Goal: Navigation & Orientation: Find specific page/section

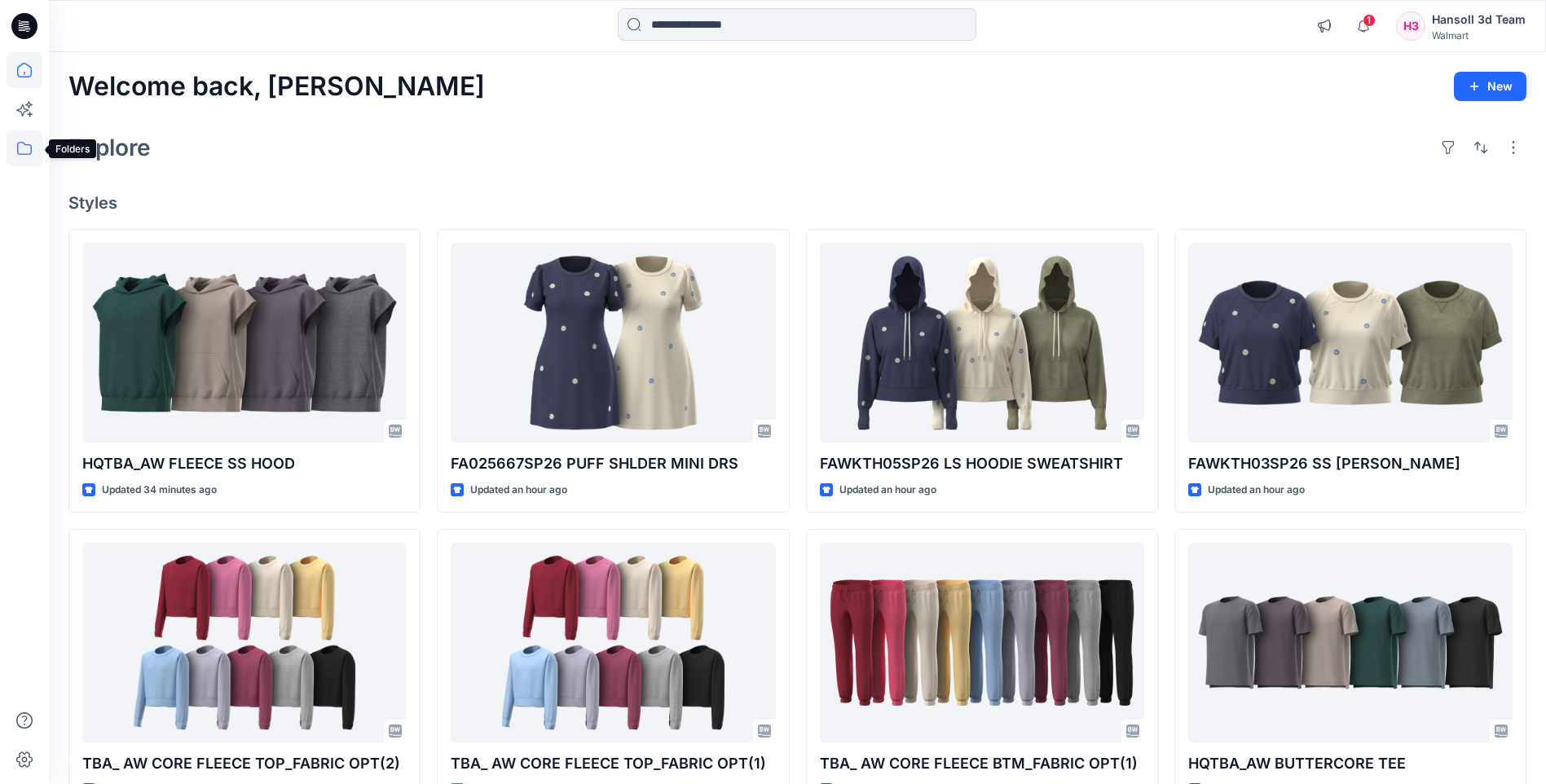
click at [21, 148] on icon at bounding box center [24, 148] width 36 height 36
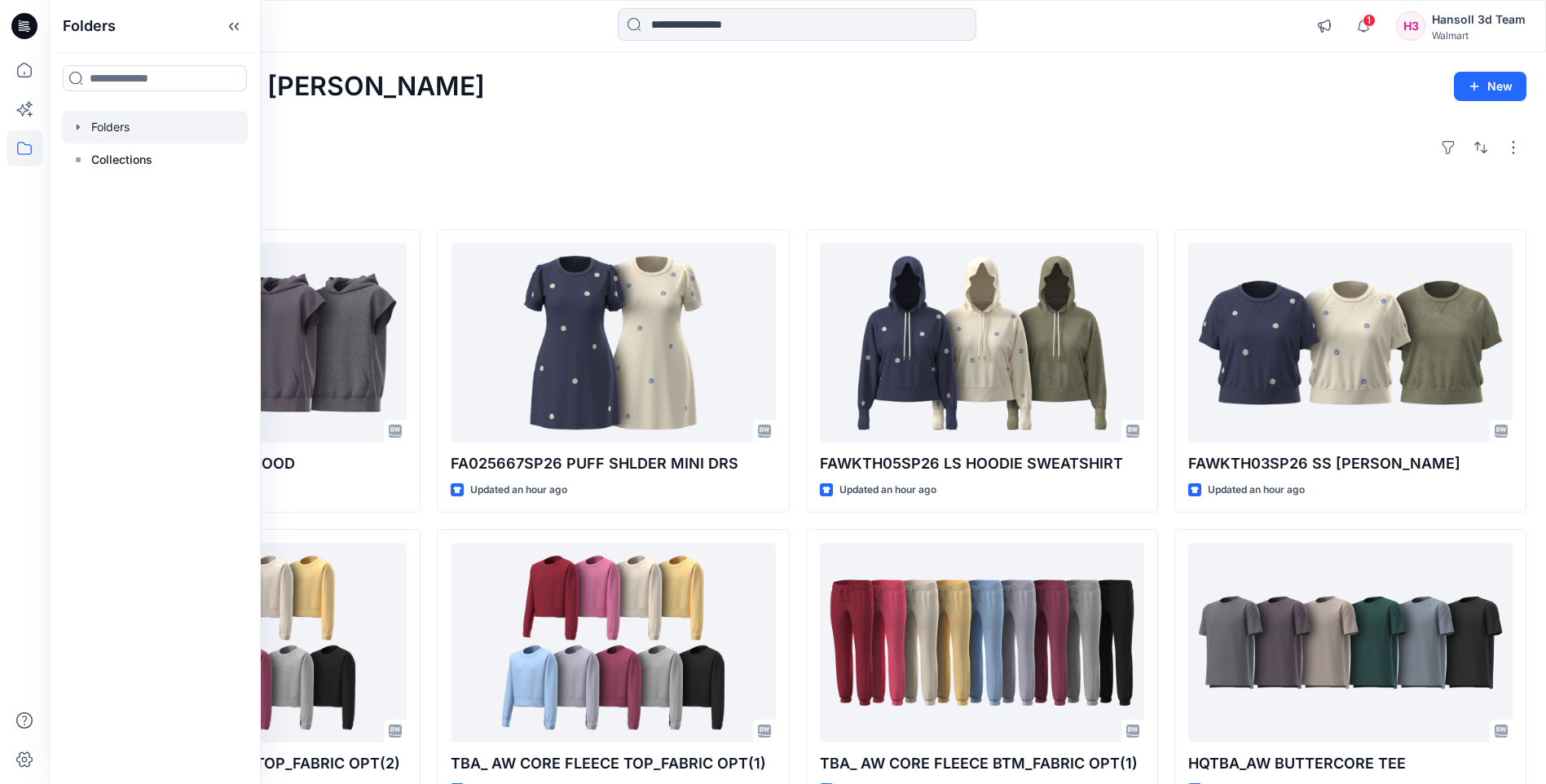
click at [108, 132] on div at bounding box center [155, 127] width 186 height 33
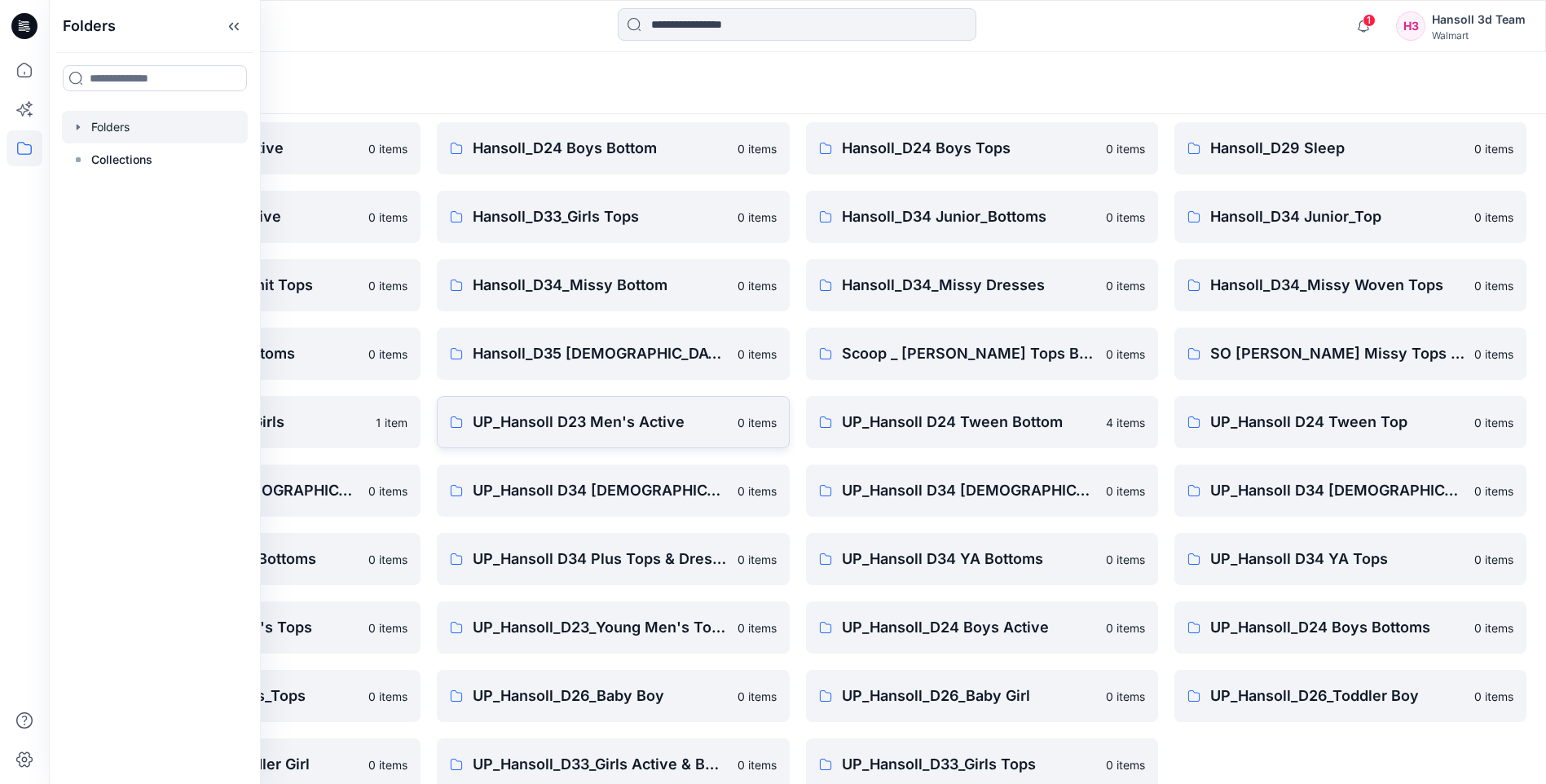
scroll to position [220, 0]
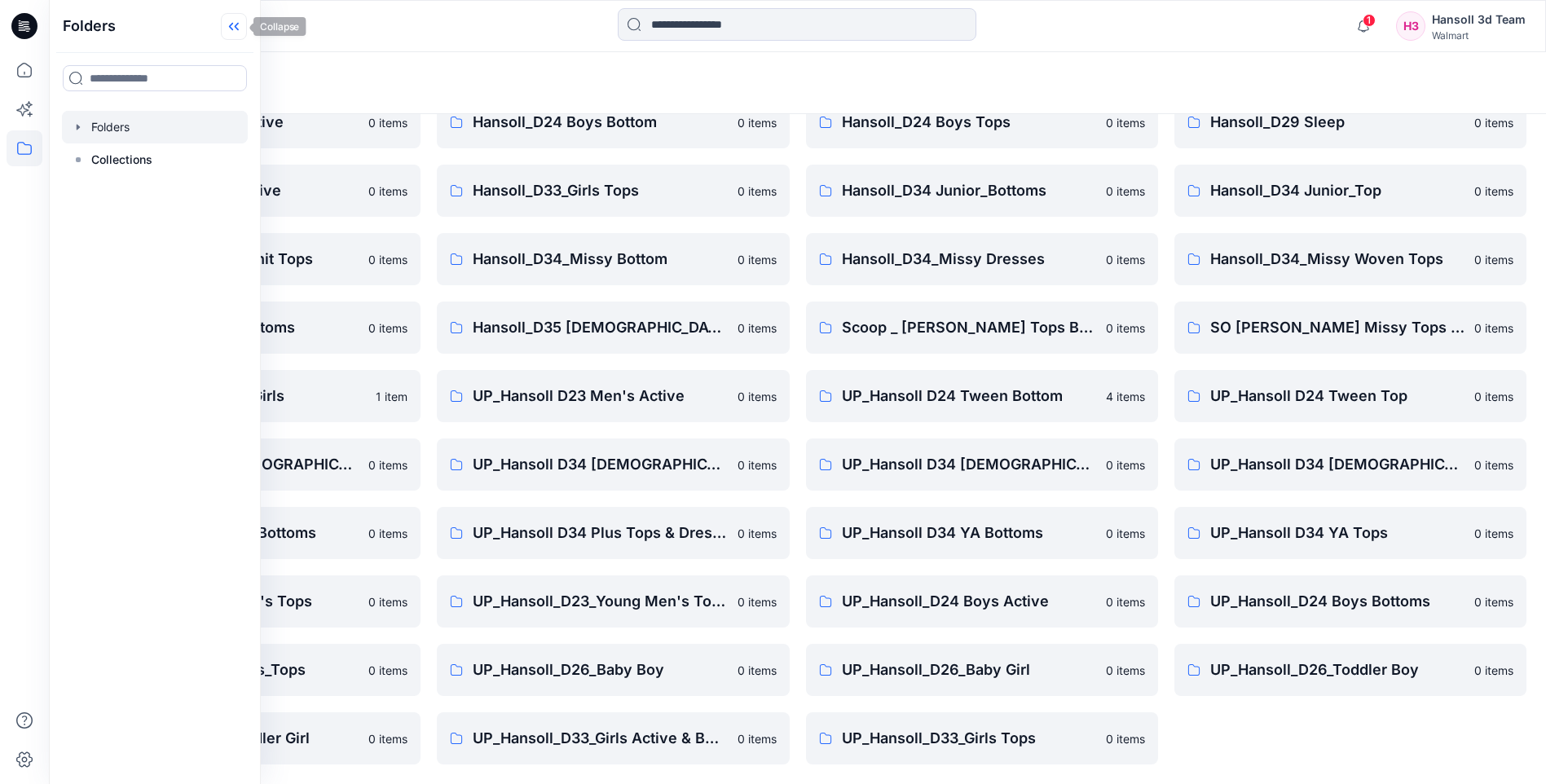
click at [236, 24] on icon at bounding box center [234, 26] width 26 height 27
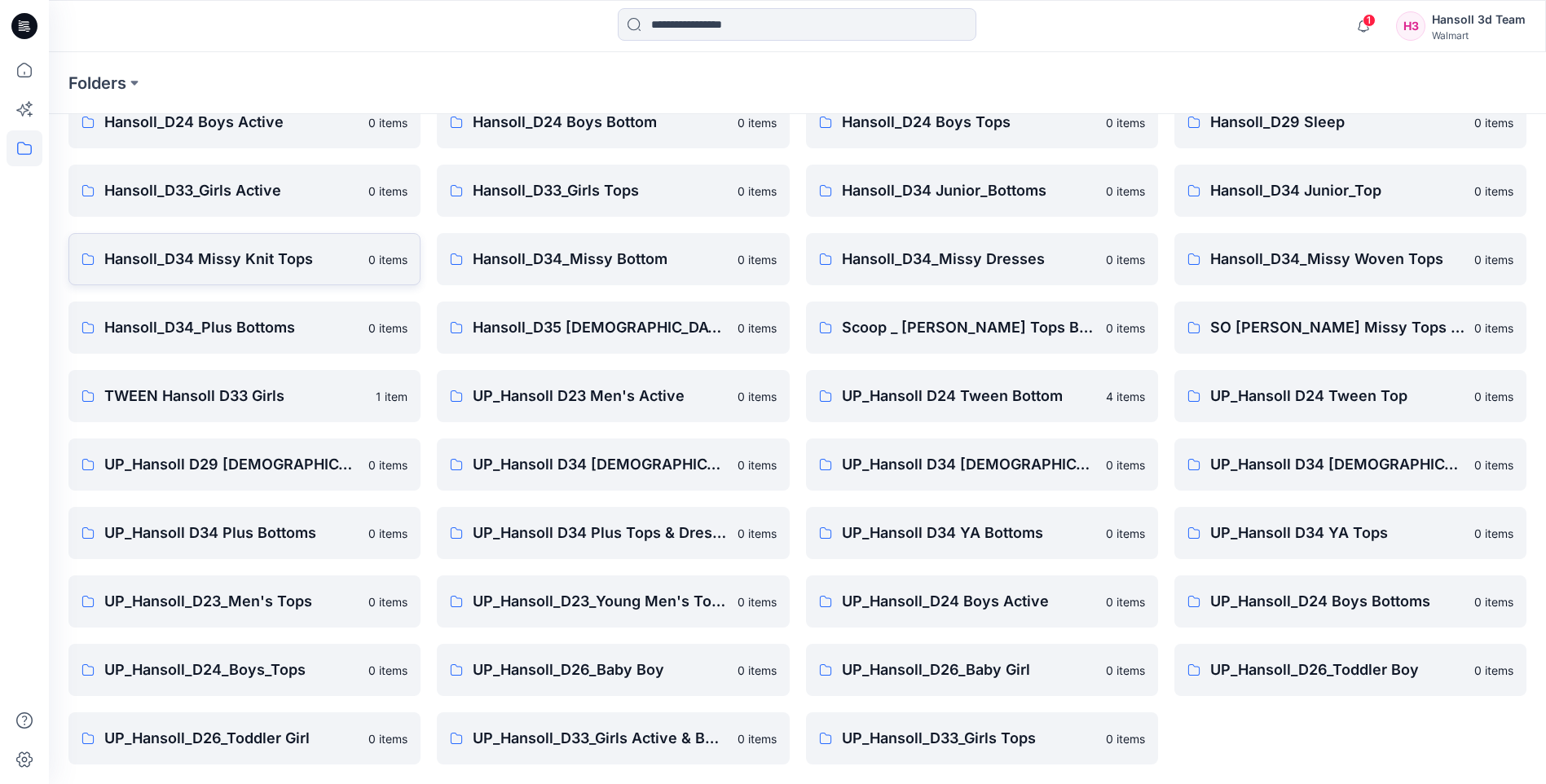
click at [282, 256] on p "Hansoll_D34 Missy Knit Tops" at bounding box center [232, 259] width 255 height 23
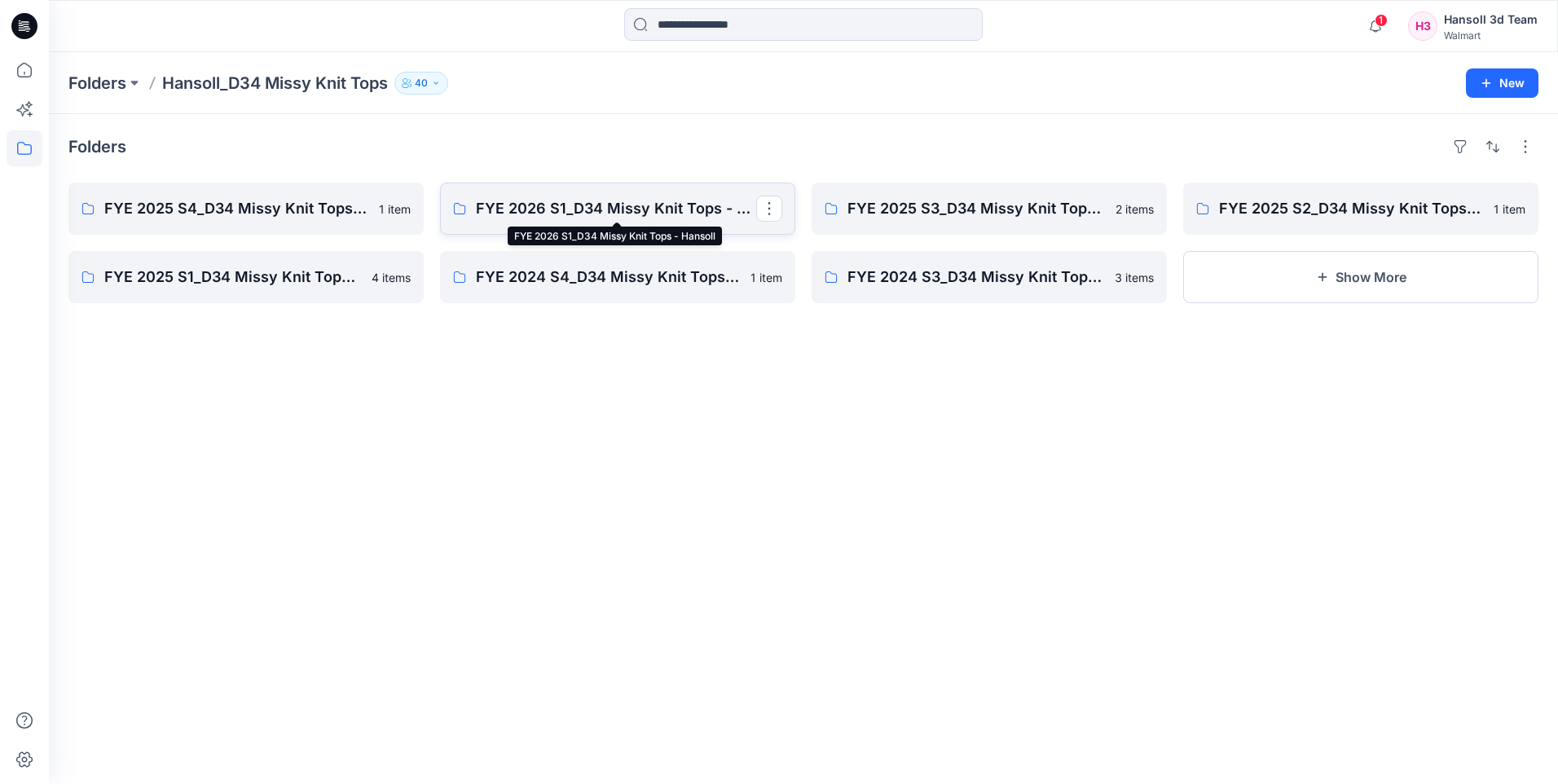
click at [641, 215] on p "FYE 2026 S1_D34 Missy Knit Tops - Hansoll" at bounding box center [616, 209] width 281 height 23
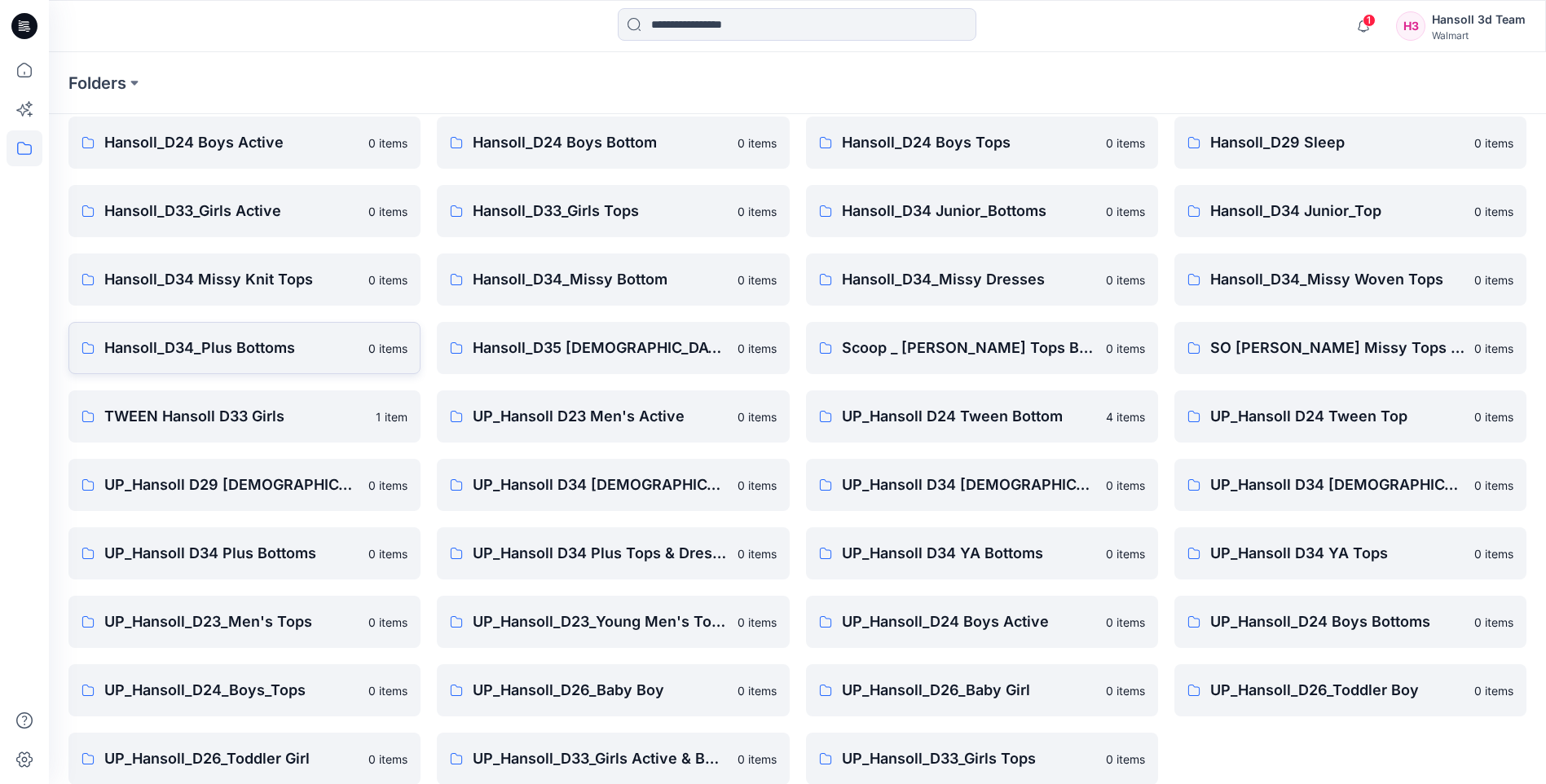
scroll to position [220, 0]
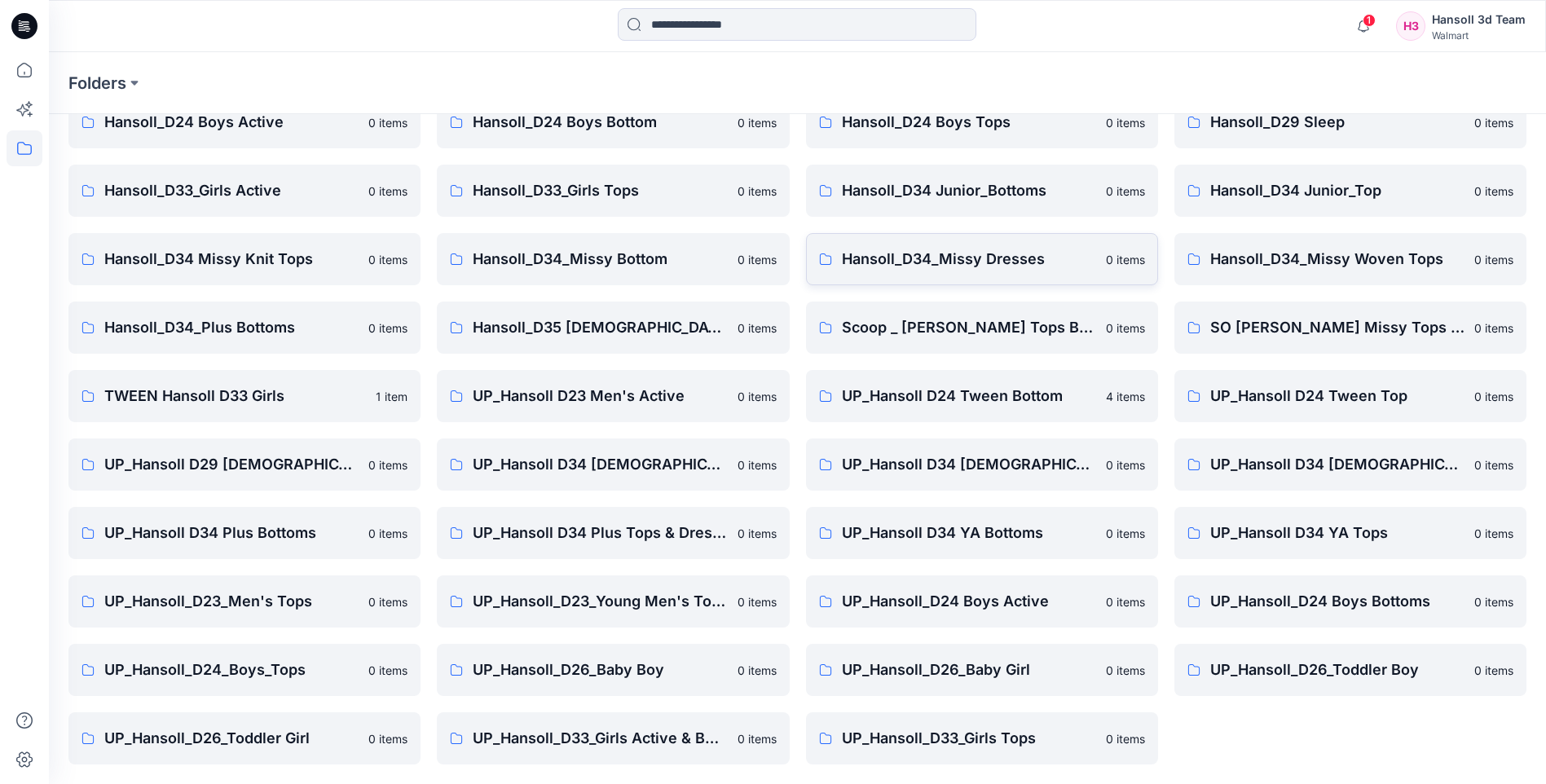
click at [968, 264] on p "Hansoll_D34_Missy Dresses" at bounding box center [970, 259] width 255 height 23
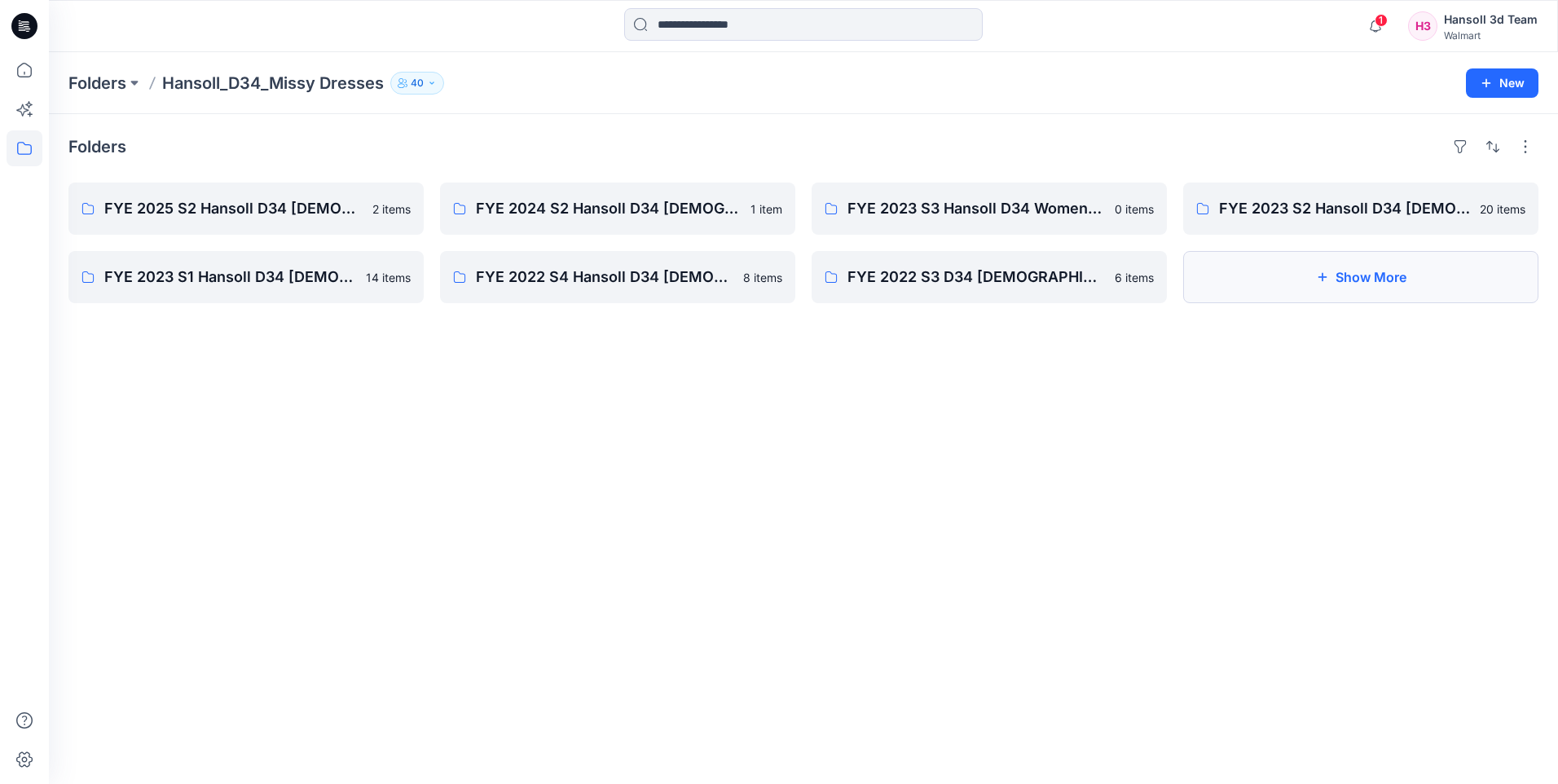
click at [1308, 292] on button "Show More" at bounding box center [1360, 277] width 355 height 52
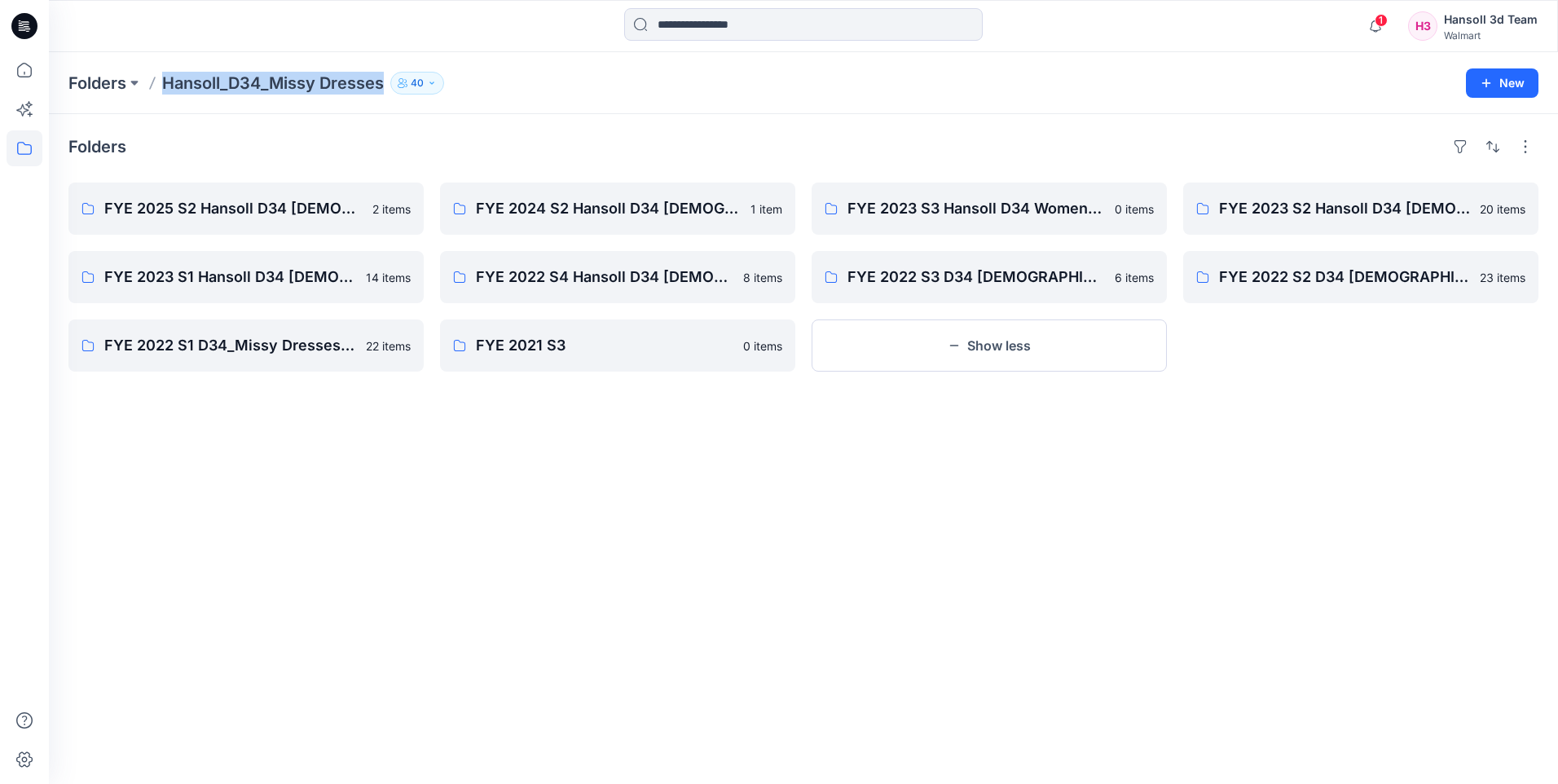
drag, startPoint x: 388, startPoint y: 85, endPoint x: 163, endPoint y: 87, distance: 225.0
click at [163, 87] on div "Folders Hansoll_D34_Missy Dresses 40" at bounding box center [740, 83] width 1343 height 23
copy p "Hansoll_D34_Missy Dresses"
click at [24, 151] on icon at bounding box center [24, 148] width 36 height 36
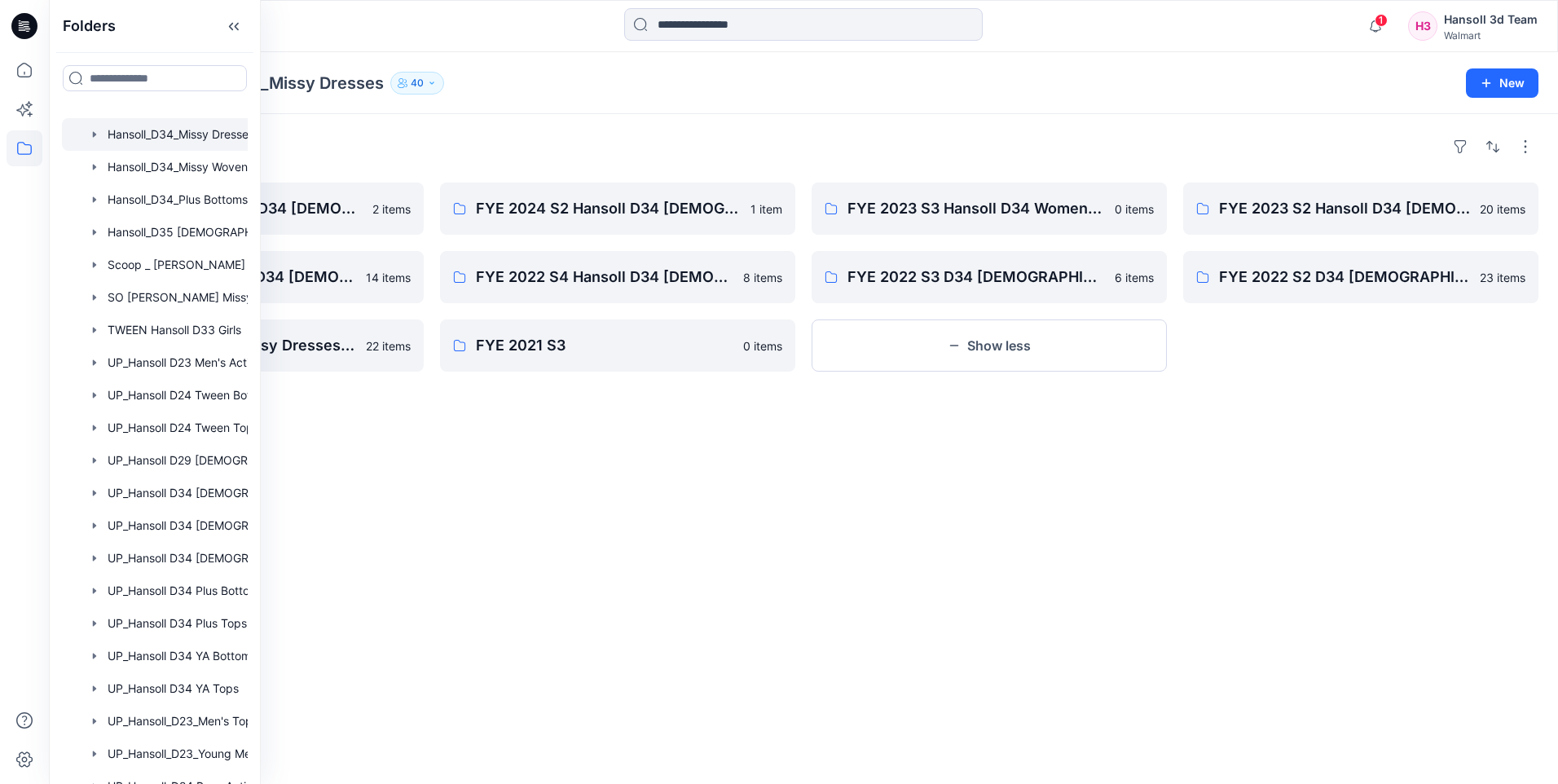
scroll to position [652, 0]
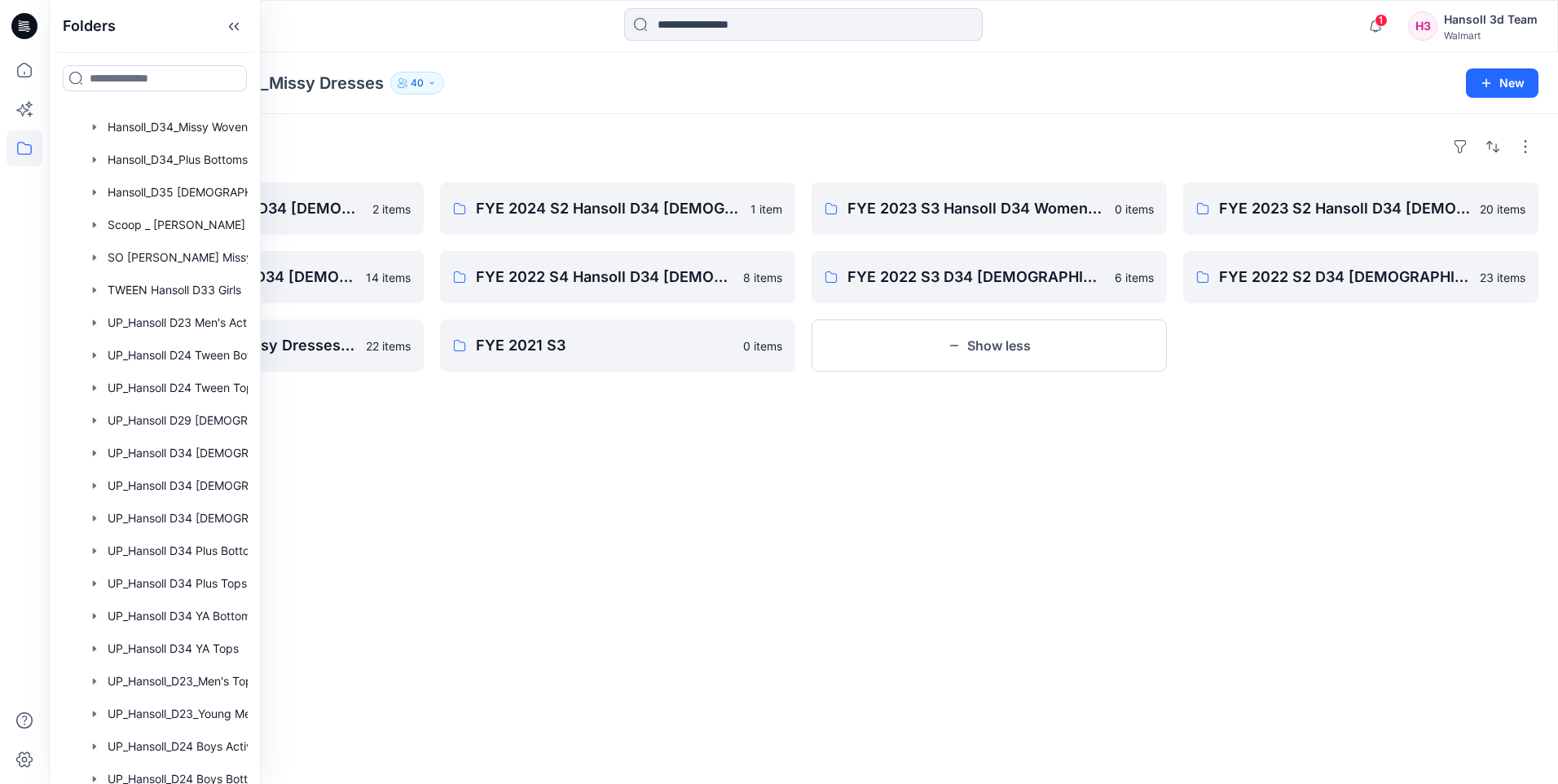
click at [584, 481] on div "Folders FYE 2025 S2 Hansoll D34 [DEMOGRAPHIC_DATA] Dresses 2 items FYE 2023 S1 …" at bounding box center [803, 449] width 1509 height 670
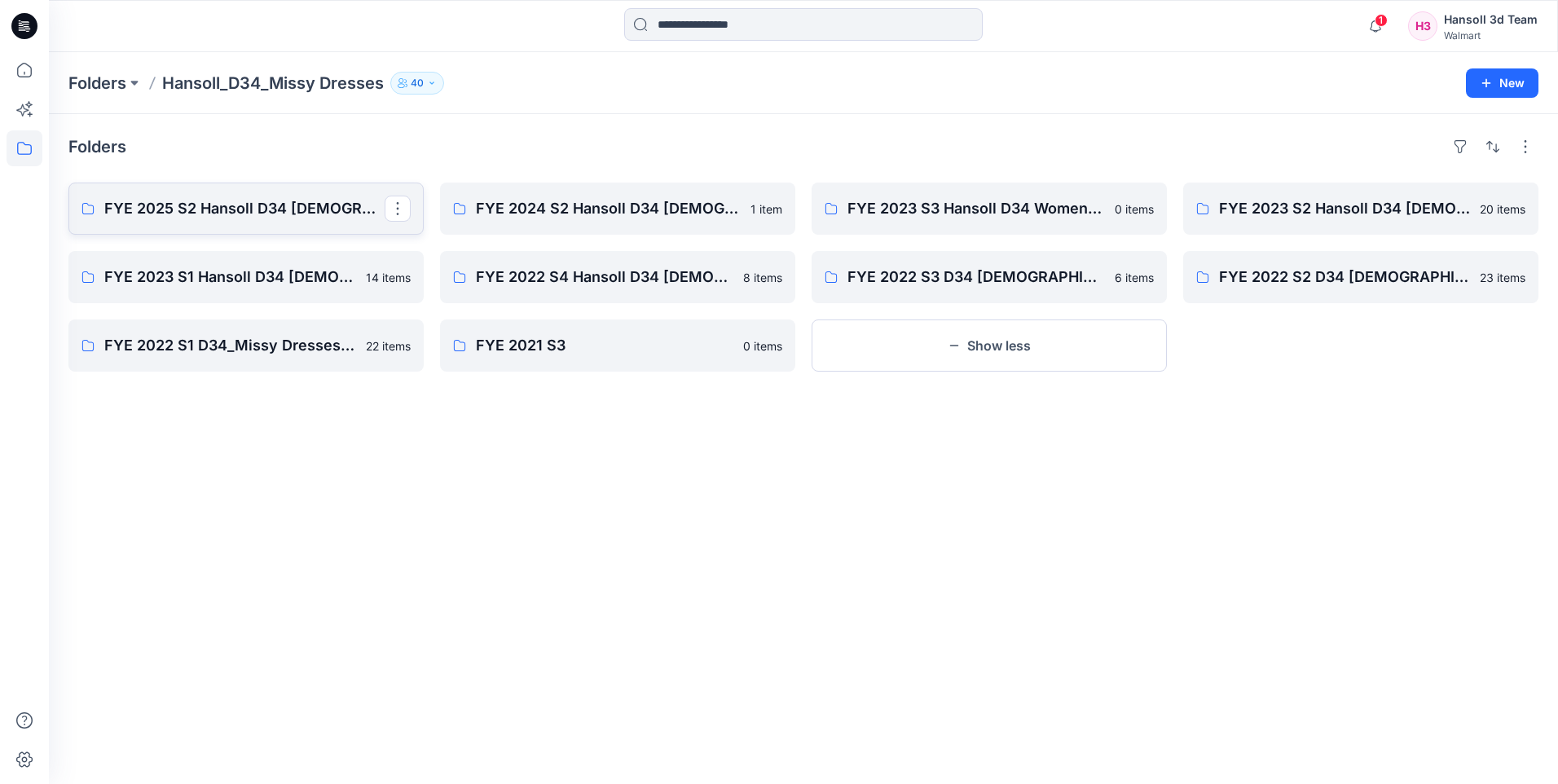
click at [245, 211] on p "FYE 2025 S2 Hansoll D34 [DEMOGRAPHIC_DATA] Dresses" at bounding box center [245, 209] width 281 height 23
click at [714, 508] on div "Folders FYE 2025 S2 Hansoll D34 [DEMOGRAPHIC_DATA] Dresses 2 items FYE 2023 S1 …" at bounding box center [803, 449] width 1509 height 670
click at [134, 86] on button at bounding box center [135, 83] width 16 height 23
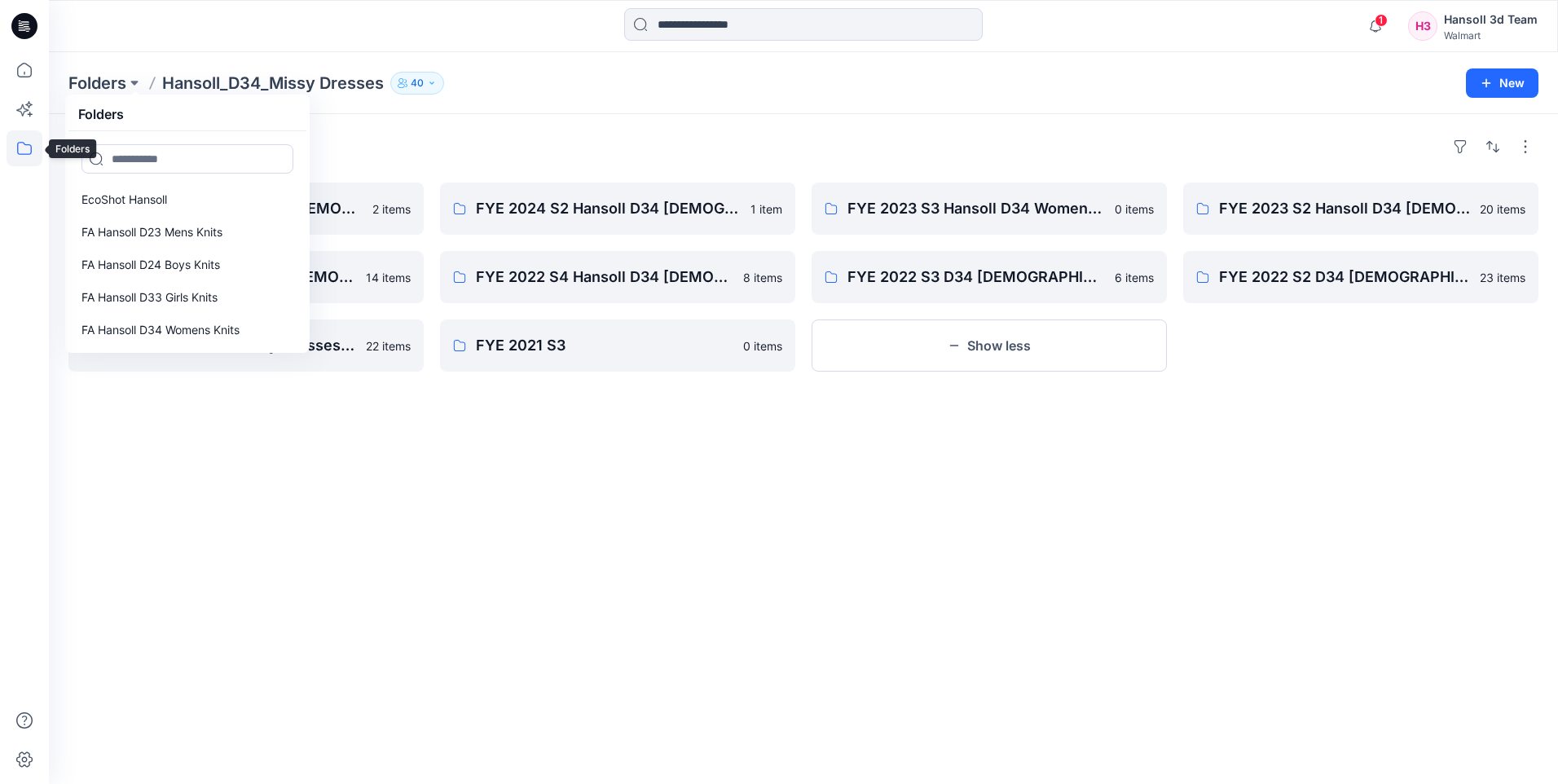
click at [24, 160] on icon at bounding box center [24, 148] width 36 height 36
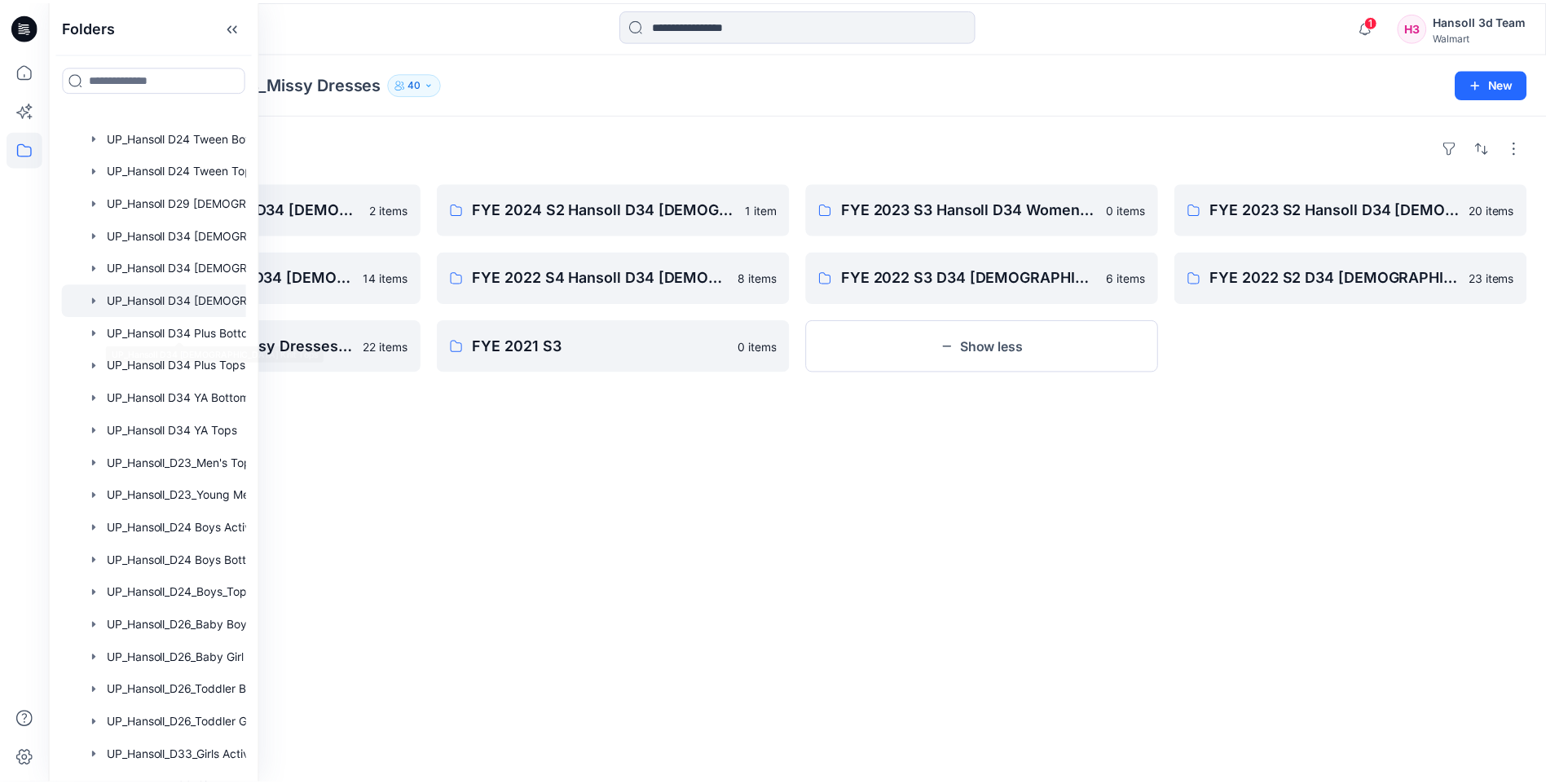
scroll to position [846, 0]
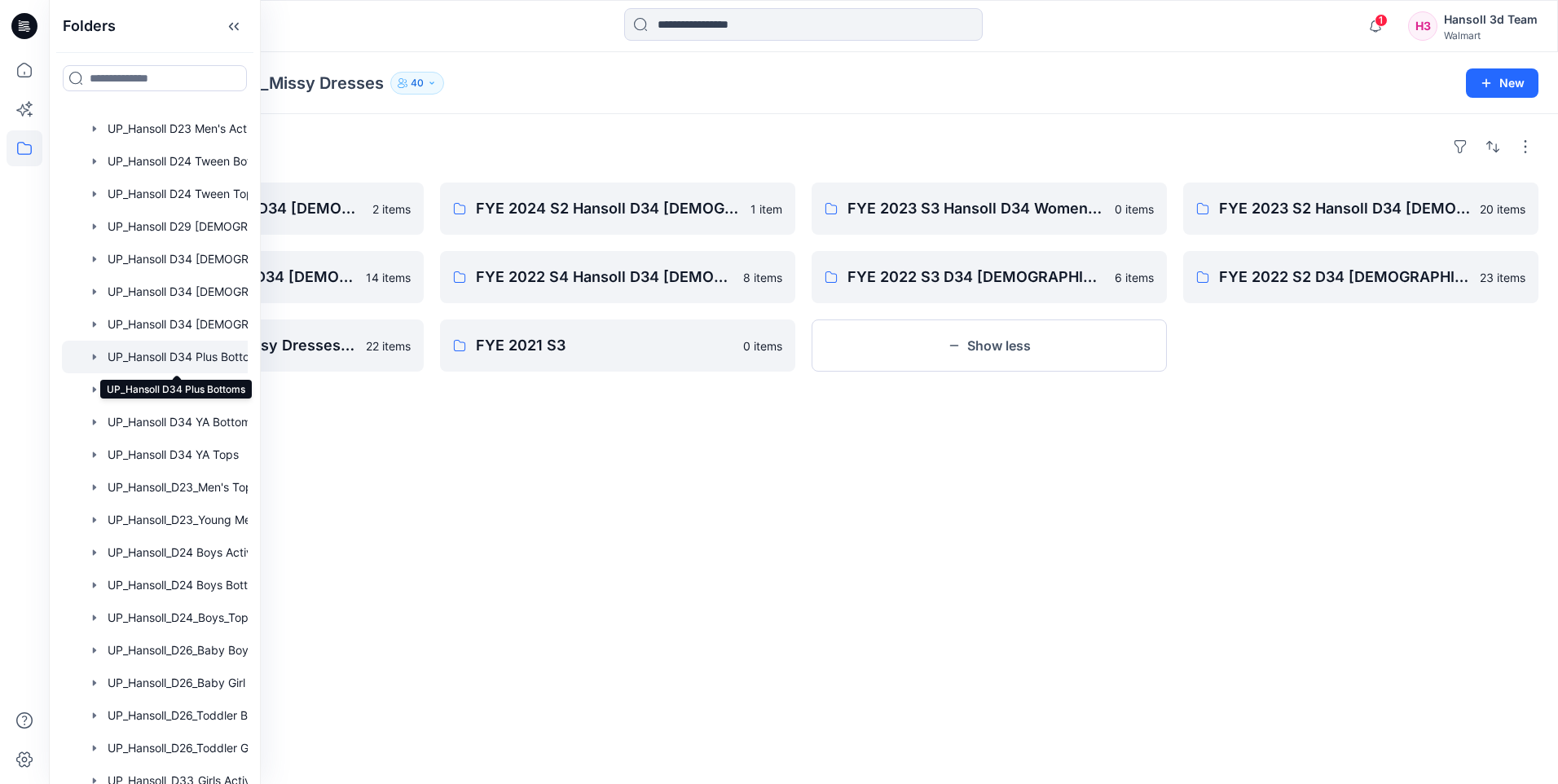
click at [208, 353] on div at bounding box center [176, 357] width 229 height 33
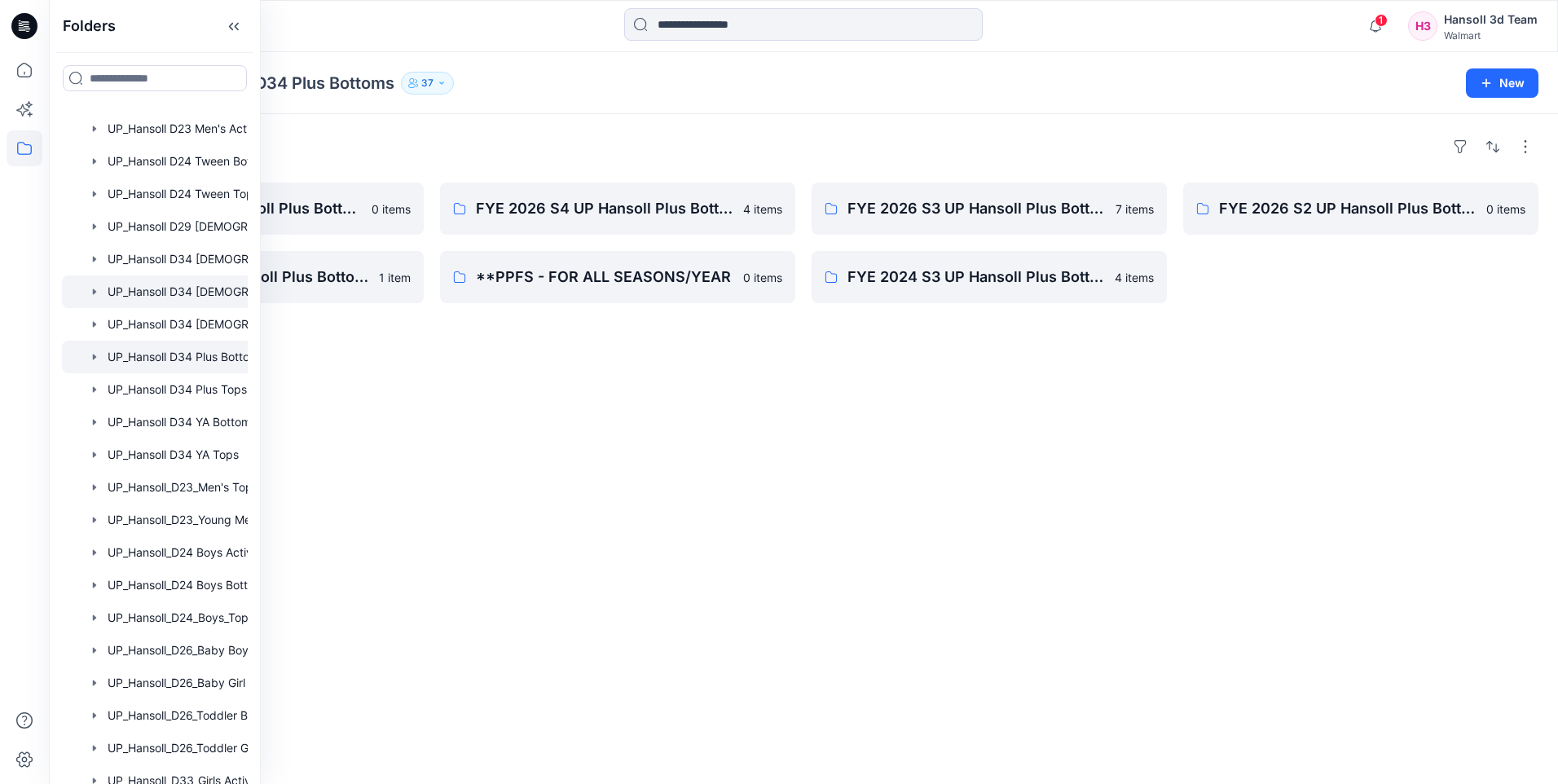
click at [206, 288] on div at bounding box center [176, 292] width 229 height 33
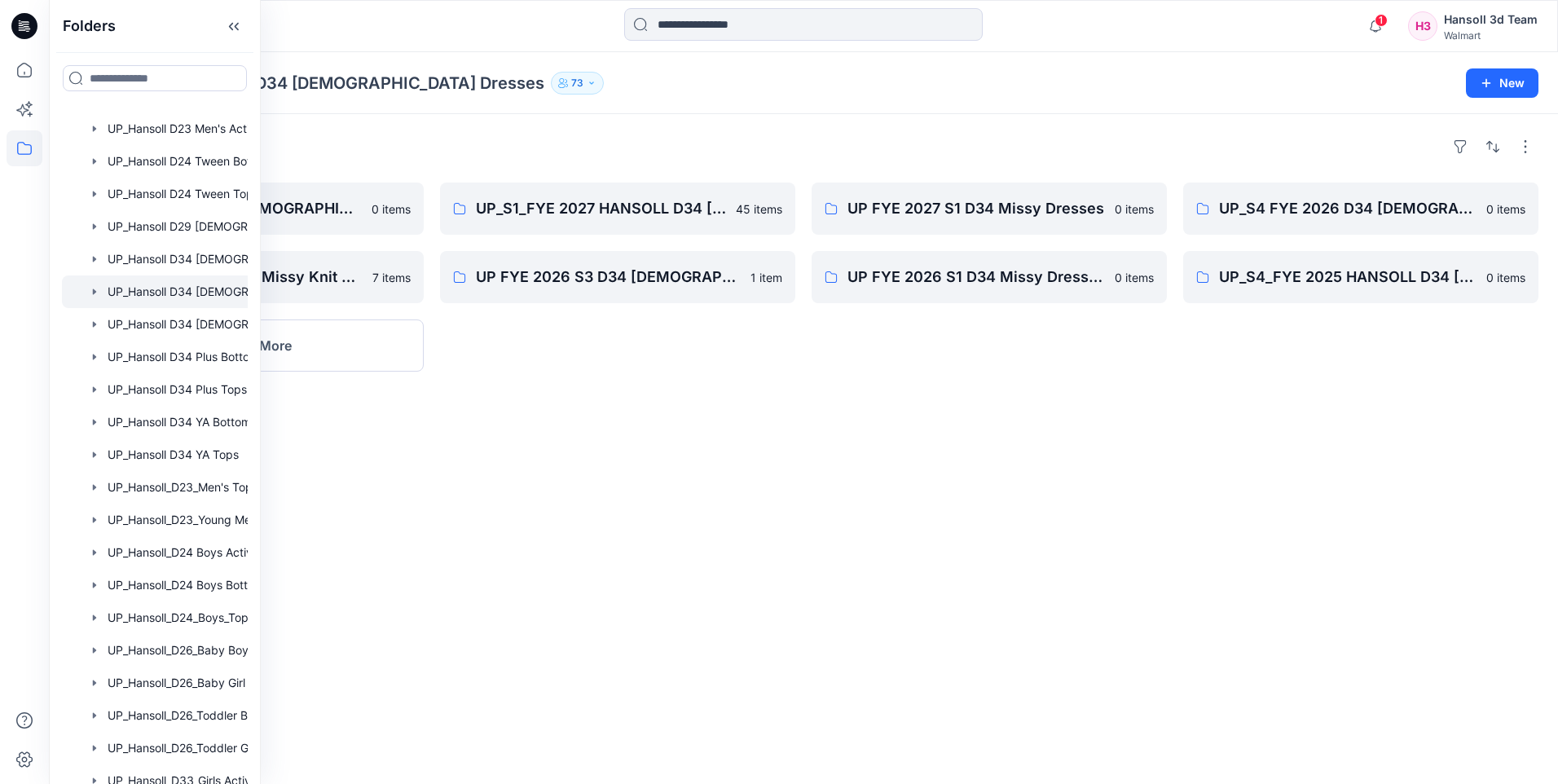
click at [964, 93] on div "Folders UP_Hansoll D34 [DEMOGRAPHIC_DATA] Dresses 73" at bounding box center [740, 83] width 1343 height 23
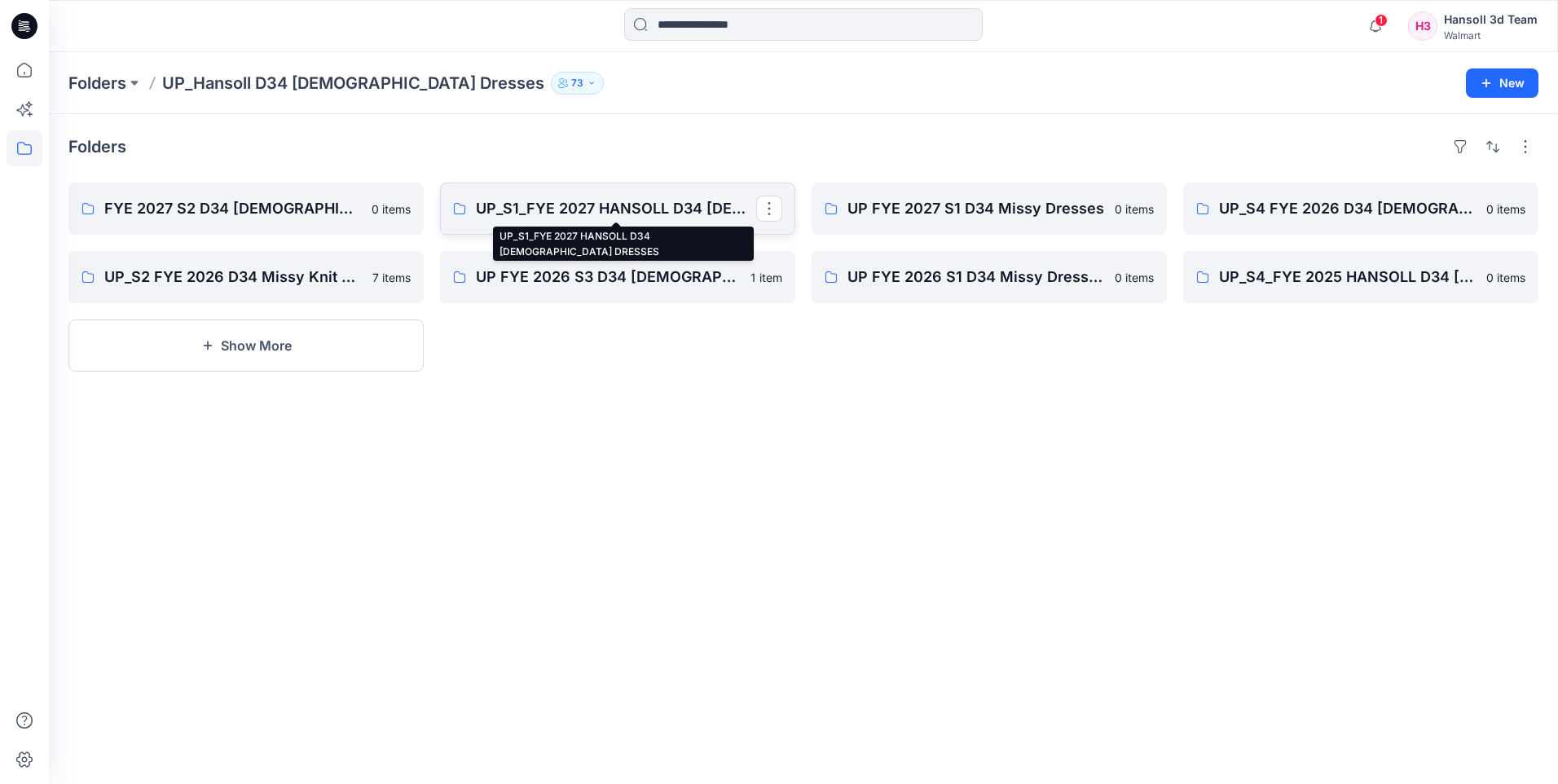
click at [588, 208] on p "UP_S1_FYE 2027 HANSOLL D34 [DEMOGRAPHIC_DATA] DRESSES" at bounding box center [616, 209] width 281 height 23
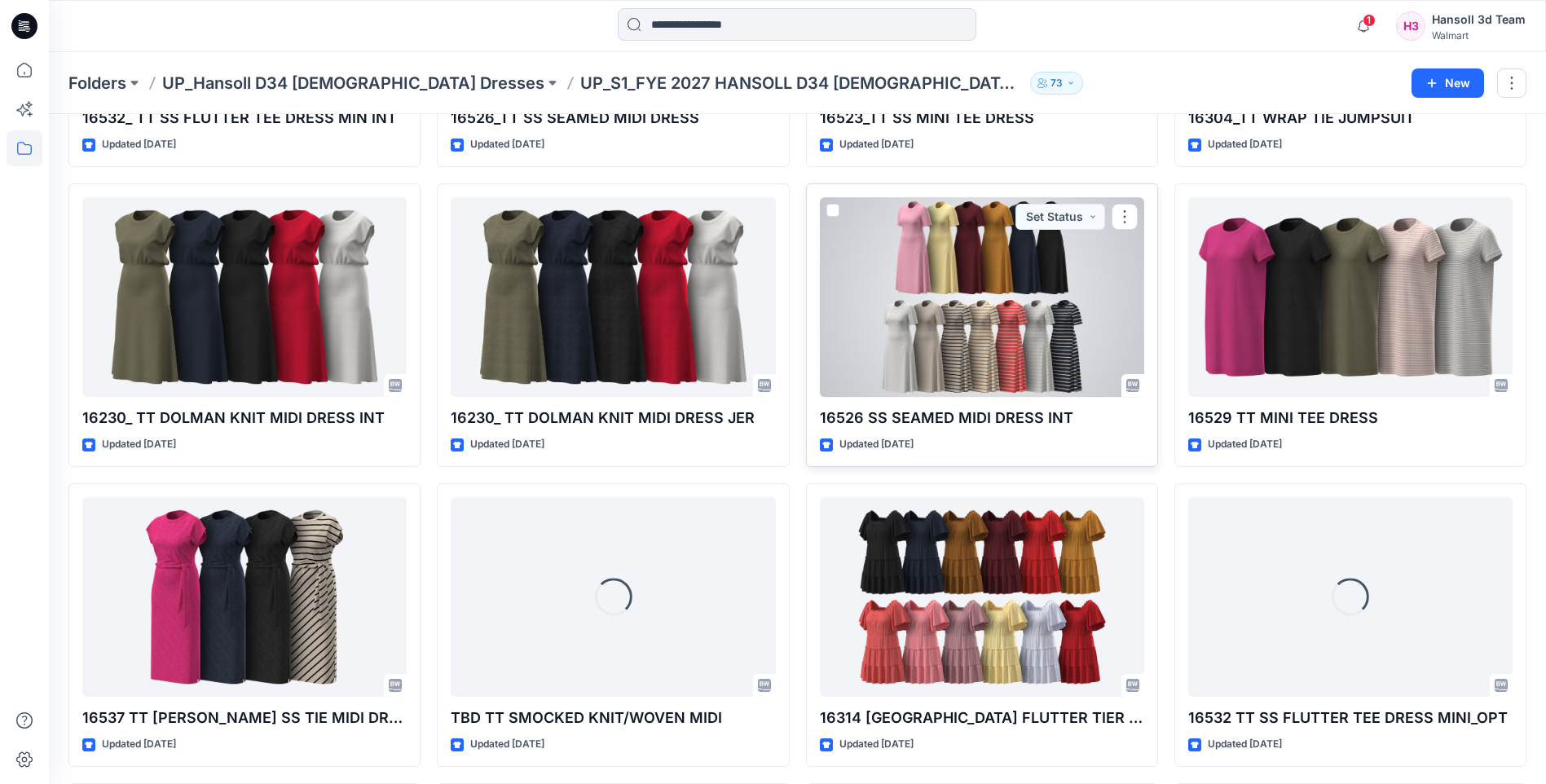
scroll to position [605, 0]
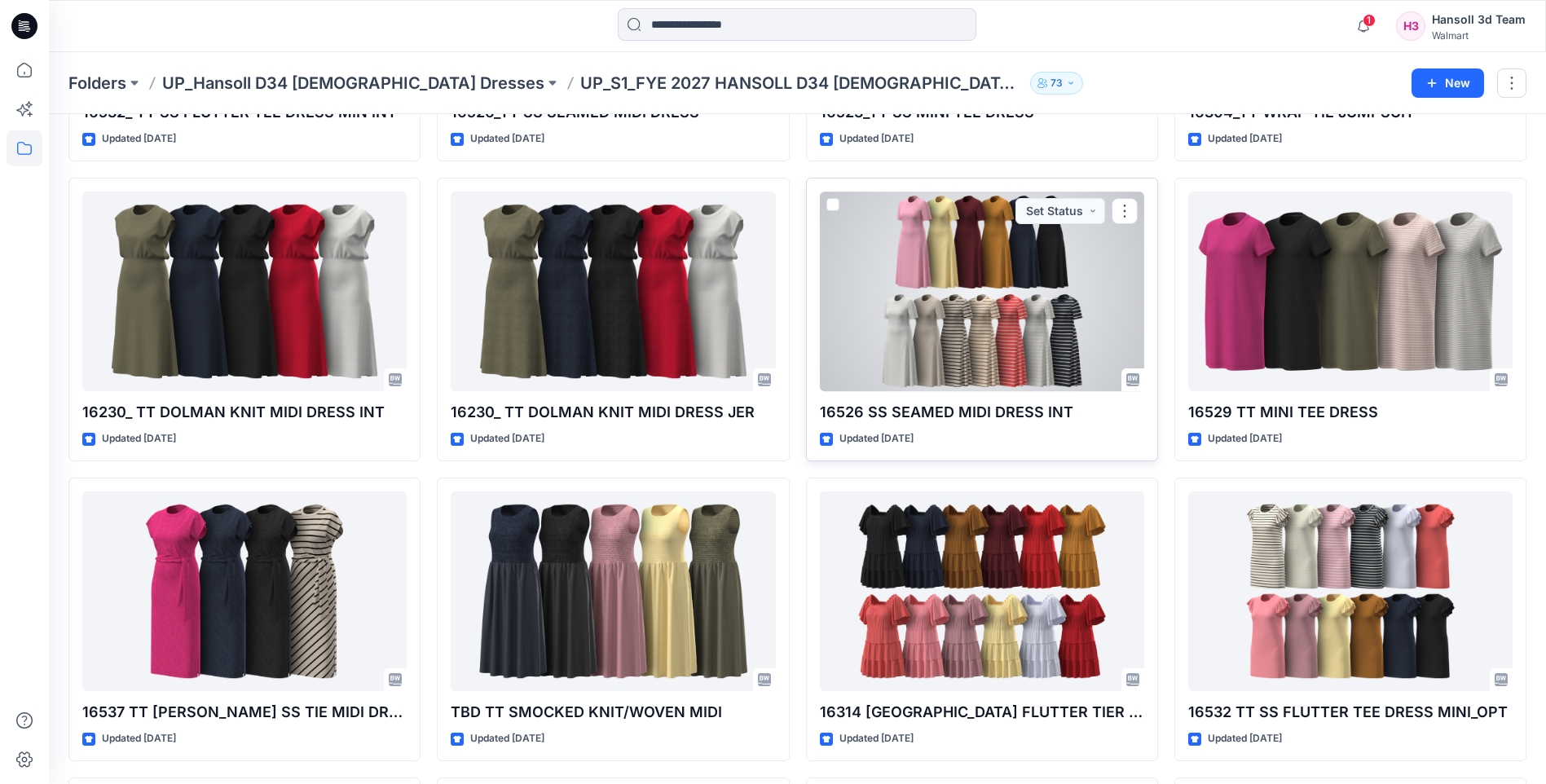
click at [913, 316] on div at bounding box center [982, 291] width 324 height 200
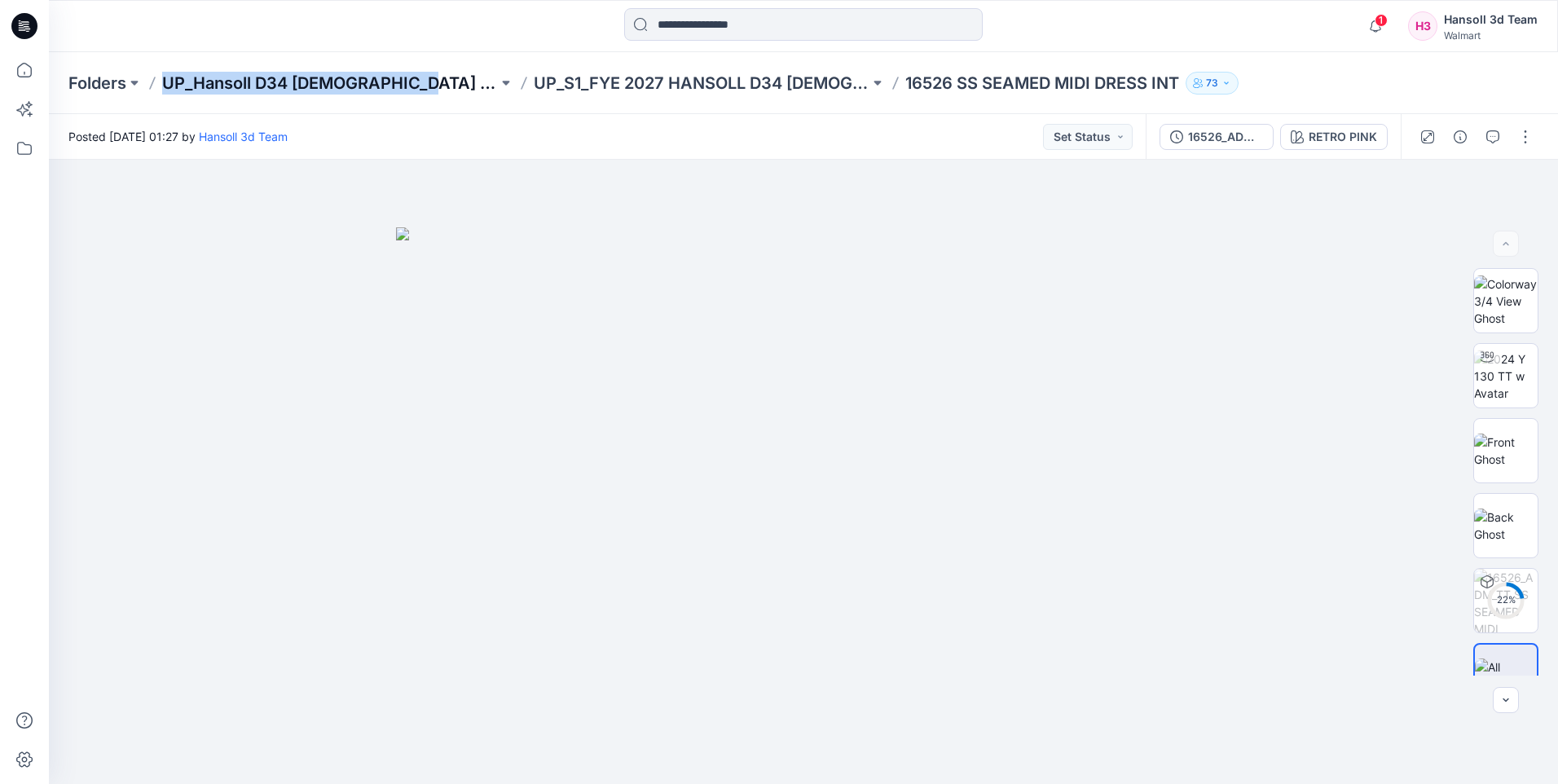
drag, startPoint x: 159, startPoint y: 79, endPoint x: 413, endPoint y: 91, distance: 254.3
click at [413, 91] on div "Folders UP_Hansoll D34 [DEMOGRAPHIC_DATA] Dresses UP_S1_FYE 2027 HANSOLL D34 [D…" at bounding box center [740, 83] width 1343 height 23
copy p "UP_Hansoll D34 [DEMOGRAPHIC_DATA] Dresses"
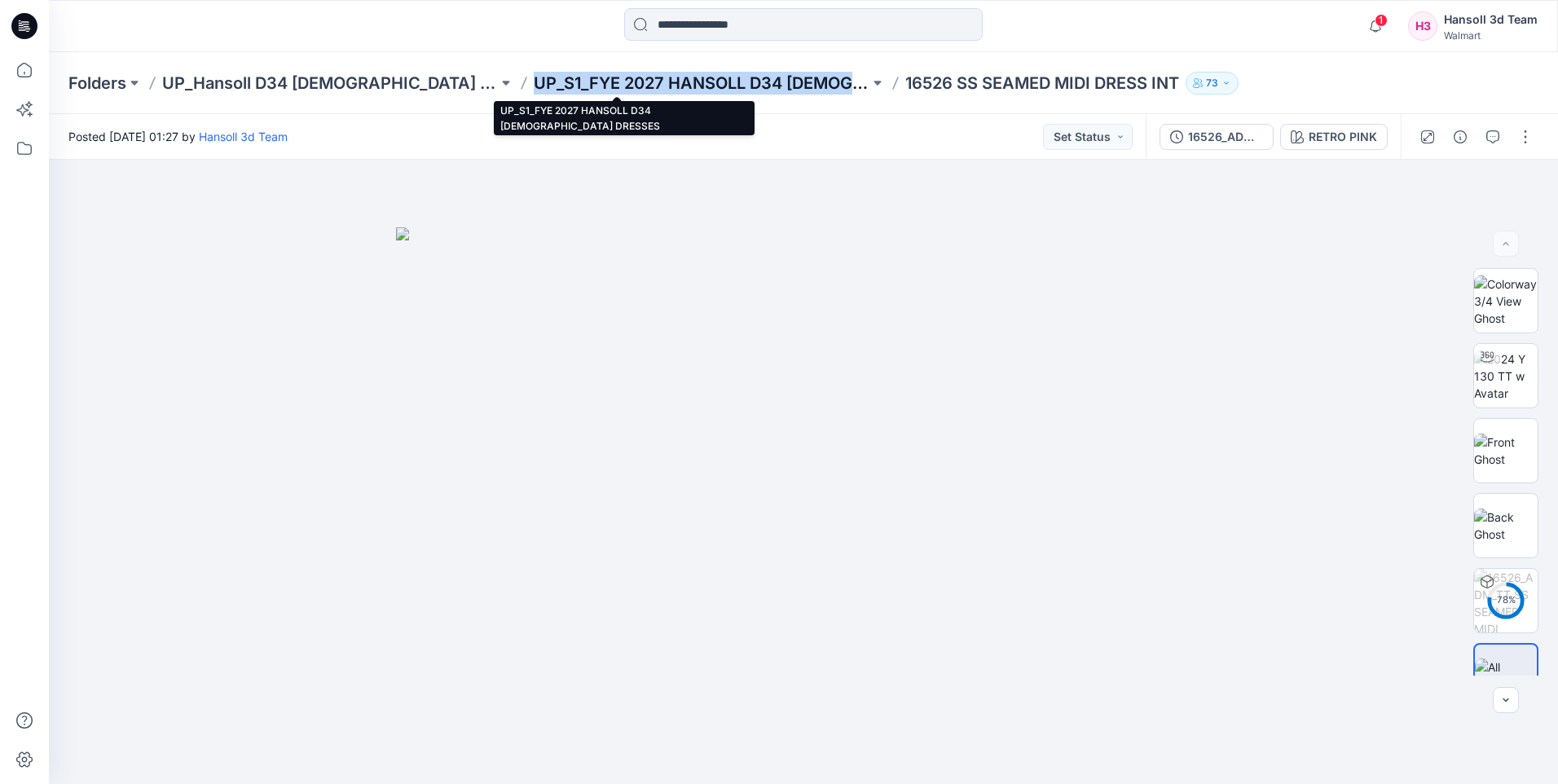
drag, startPoint x: 447, startPoint y: 80, endPoint x: 784, endPoint y: 83, distance: 337.0
click at [784, 83] on div "Folders UP_Hansoll D34 [DEMOGRAPHIC_DATA] Dresses UP_S1_FYE 2027 HANSOLL D34 [D…" at bounding box center [740, 83] width 1343 height 23
copy p "UP_S1_FYE 2027 HANSOLL D34 [DEMOGRAPHIC_DATA] DR"
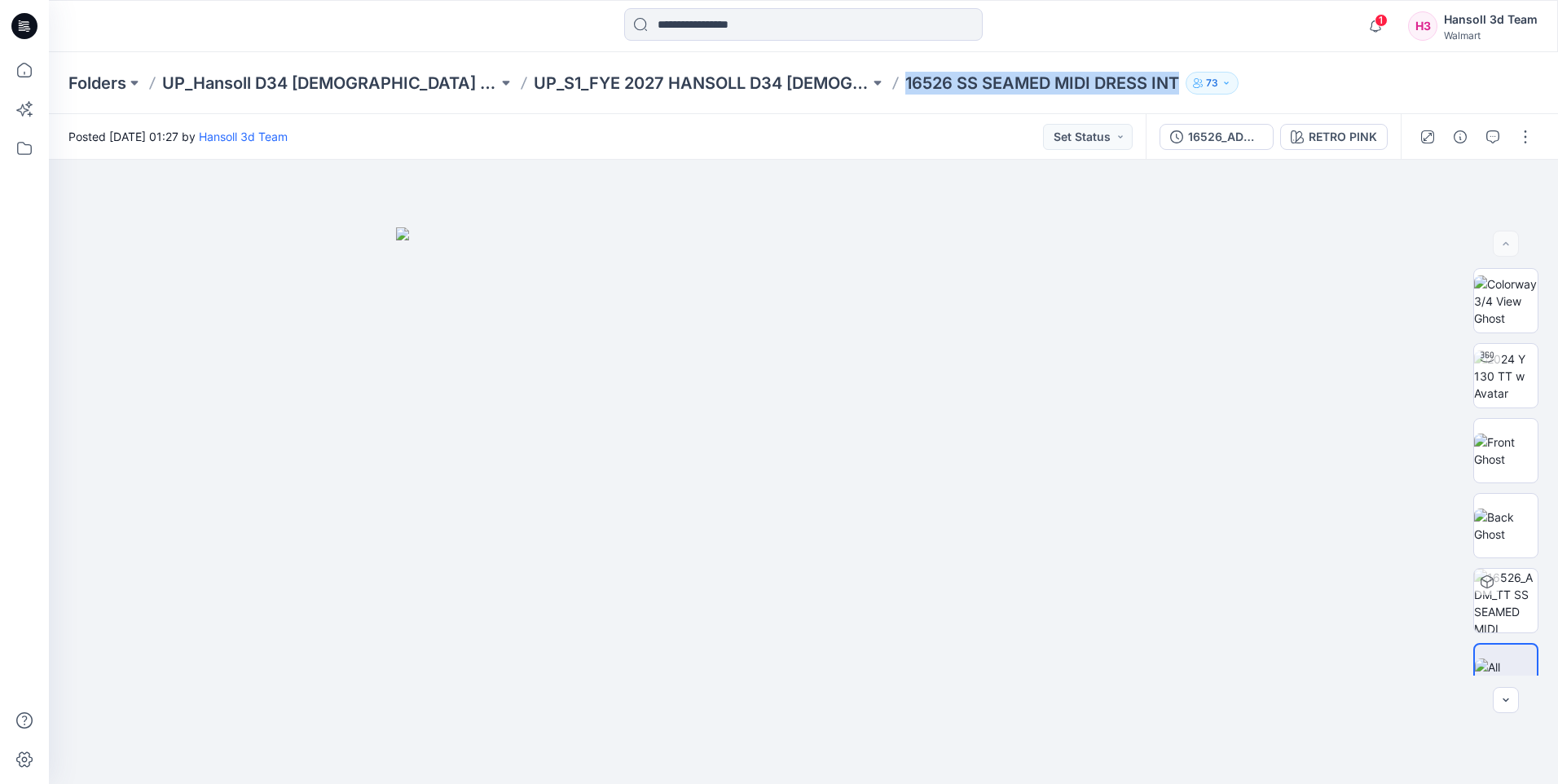
drag, startPoint x: 821, startPoint y: 82, endPoint x: 1108, endPoint y: 78, distance: 287.0
click at [1108, 78] on div "Folders UP_Hansoll D34 [DEMOGRAPHIC_DATA] Dresses UP_S1_FYE 2027 HANSOLL D34 [D…" at bounding box center [740, 83] width 1343 height 23
copy div "16526 SS SEAMED MIDI DRESS INT 73"
click at [967, 112] on div "Folders UP_Hansoll D34 [DEMOGRAPHIC_DATA] Dresses UP_S1_FYE 2027 HANSOLL D34 [D…" at bounding box center [803, 83] width 1509 height 62
